Goal: Navigation & Orientation: Find specific page/section

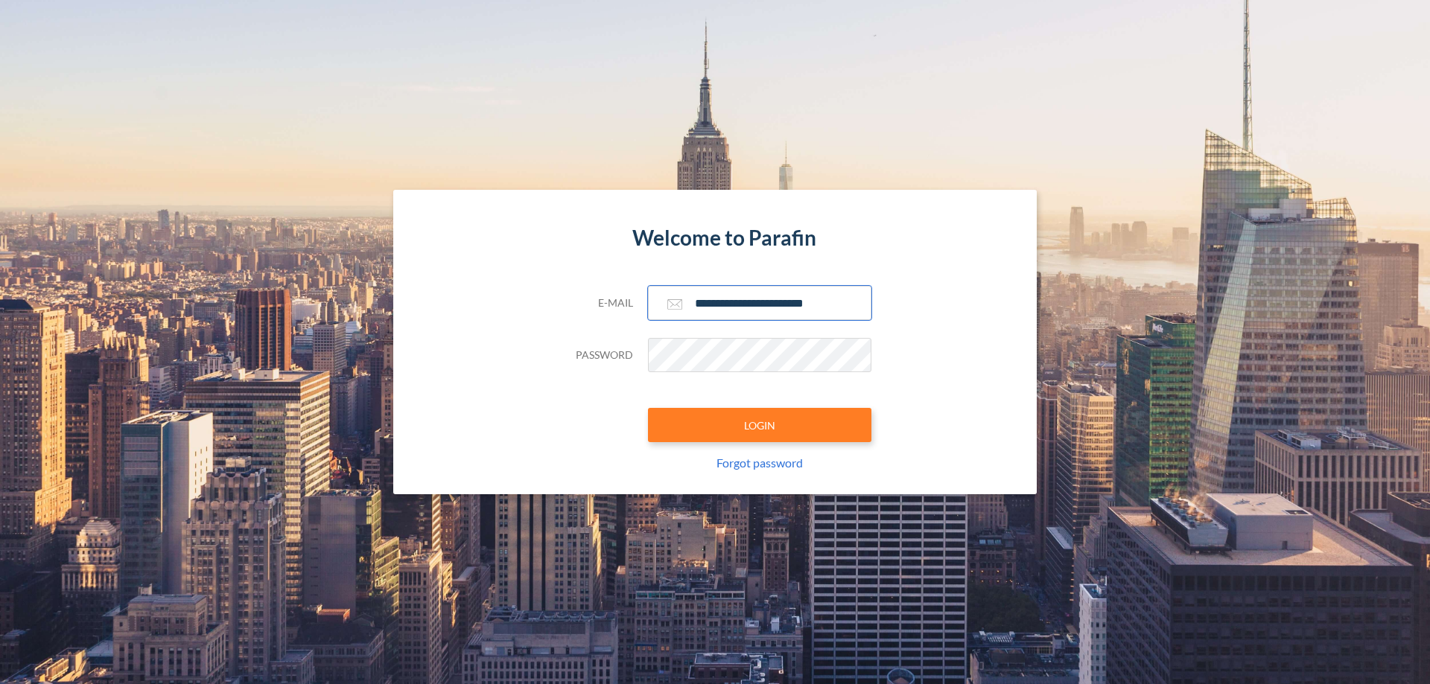
type input "**********"
click at [760, 425] on button "LOGIN" at bounding box center [759, 425] width 223 height 34
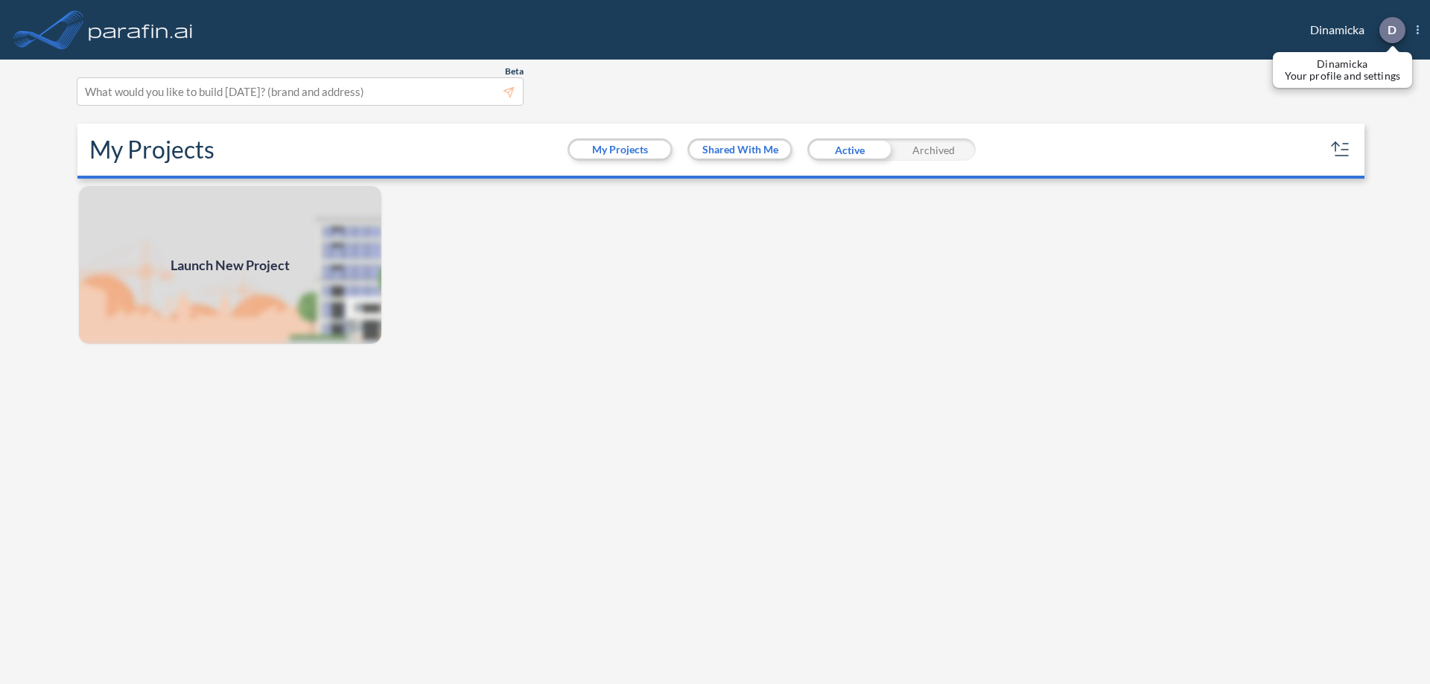
click at [1391, 30] on p "D" at bounding box center [1391, 29] width 9 height 13
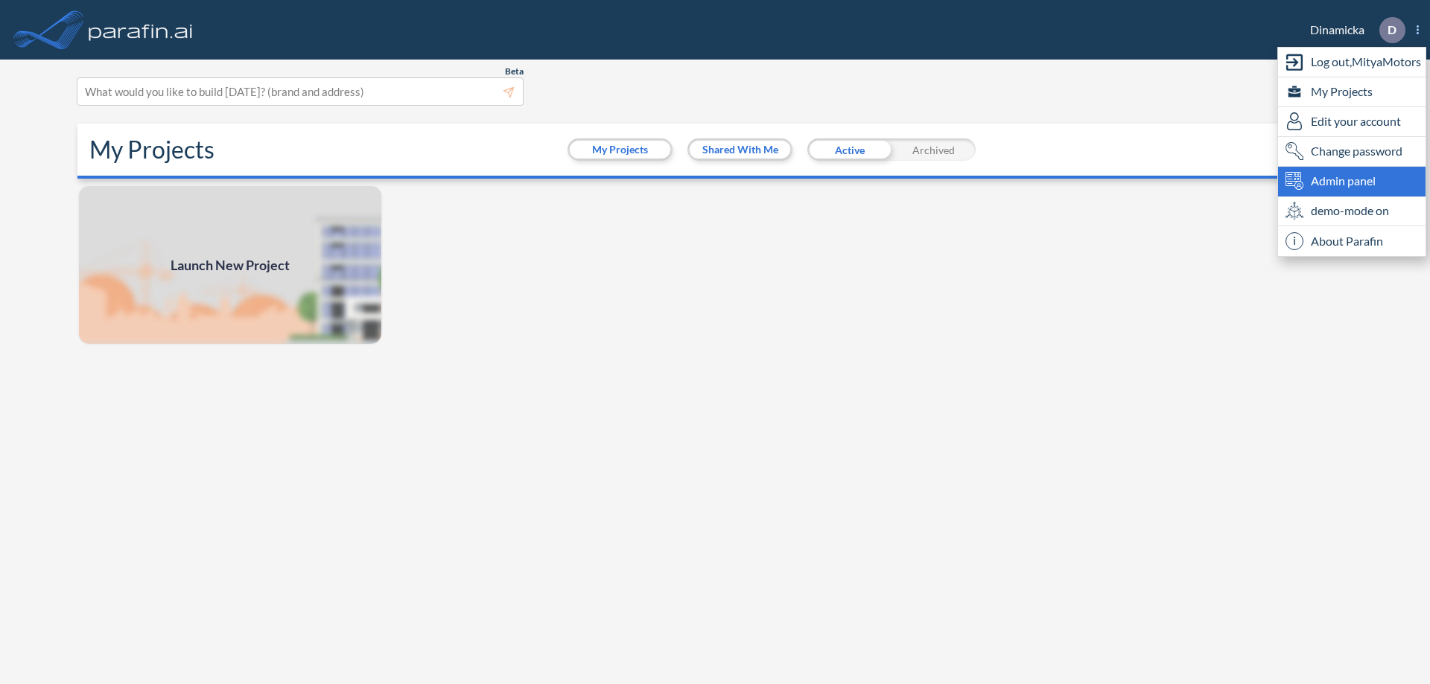
click at [1352, 181] on span "Admin panel" at bounding box center [1343, 181] width 65 height 18
